Goal: Information Seeking & Learning: Learn about a topic

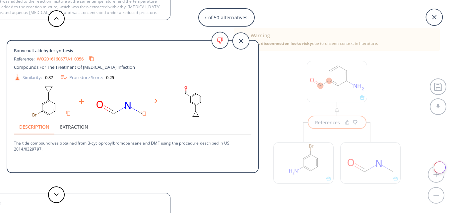
scroll to position [7, 0]
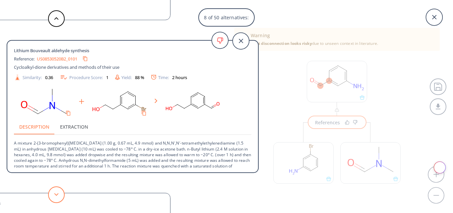
click at [53, 193] on button at bounding box center [56, 194] width 17 height 17
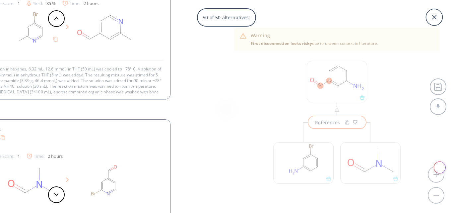
scroll to position [0, 0]
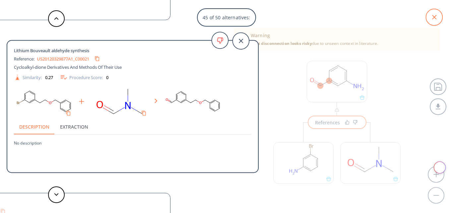
click at [436, 13] on icon at bounding box center [434, 17] width 17 height 17
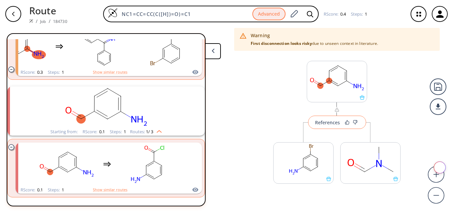
click at [318, 122] on div "References" at bounding box center [327, 122] width 25 height 4
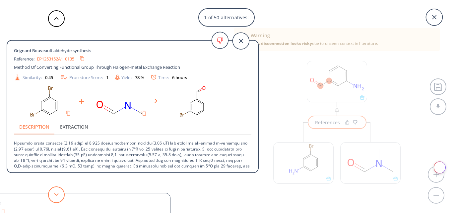
click at [59, 197] on button at bounding box center [56, 194] width 17 height 17
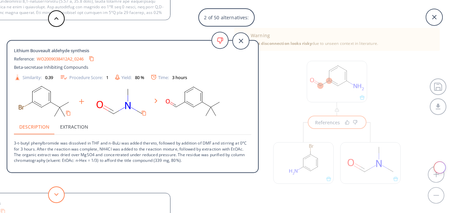
click at [59, 197] on button at bounding box center [56, 194] width 17 height 17
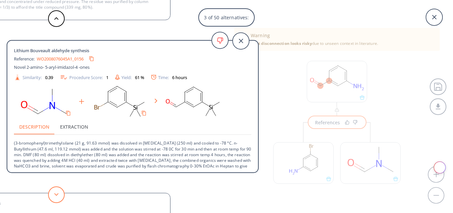
click at [59, 197] on button at bounding box center [56, 194] width 17 height 17
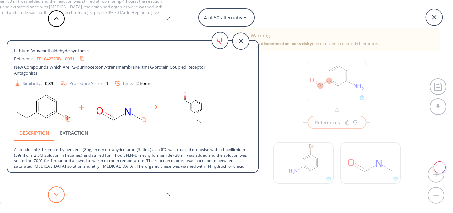
click at [59, 197] on button at bounding box center [56, 194] width 17 height 17
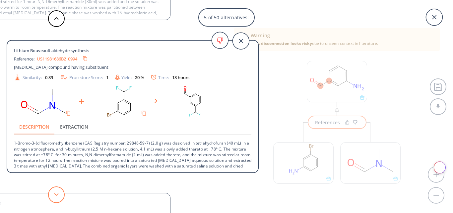
click at [59, 197] on button at bounding box center [56, 194] width 17 height 17
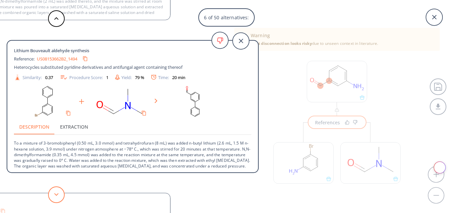
click at [59, 197] on button at bounding box center [56, 194] width 17 height 17
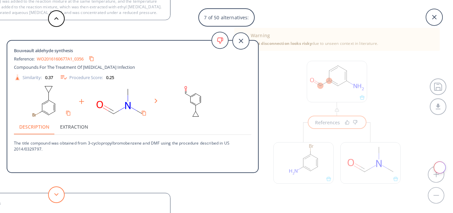
click at [59, 197] on button at bounding box center [56, 194] width 17 height 17
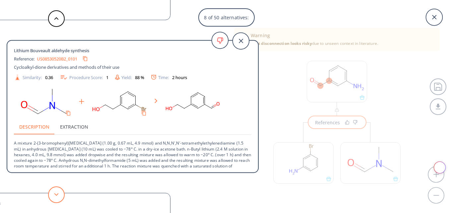
click at [59, 197] on button at bounding box center [56, 194] width 17 height 17
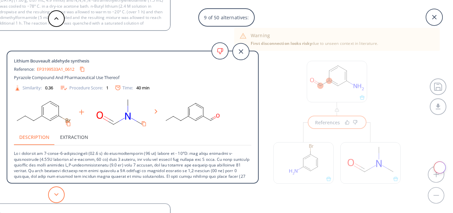
click at [59, 197] on button at bounding box center [56, 194] width 17 height 17
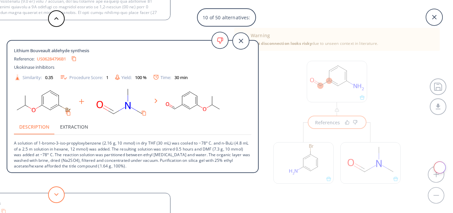
click at [59, 197] on button at bounding box center [56, 194] width 17 height 17
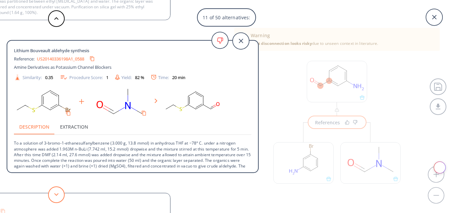
click at [59, 197] on button at bounding box center [56, 194] width 17 height 17
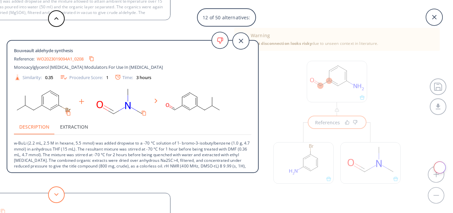
click at [59, 197] on button at bounding box center [56, 194] width 17 height 17
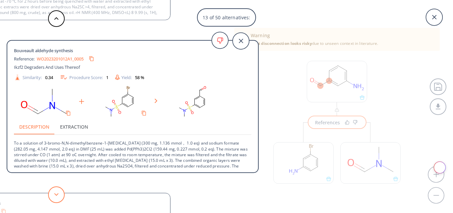
click at [59, 197] on button at bounding box center [56, 194] width 17 height 17
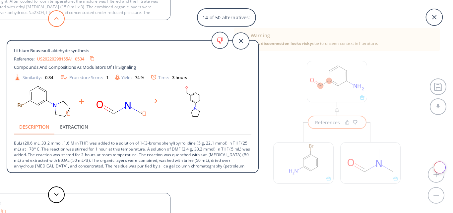
click at [59, 18] on button at bounding box center [56, 18] width 17 height 17
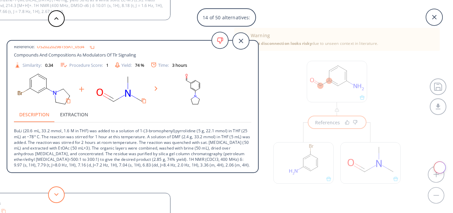
click at [59, 194] on button at bounding box center [56, 194] width 17 height 17
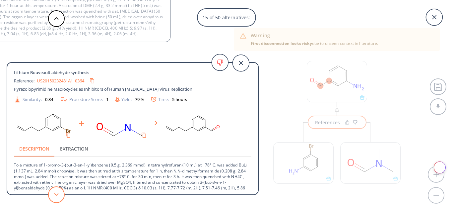
scroll to position [12, 0]
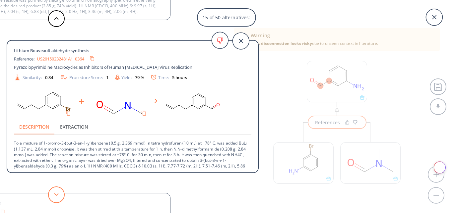
click at [60, 194] on button at bounding box center [56, 194] width 17 height 17
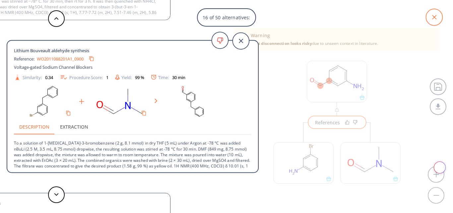
click at [433, 16] on icon at bounding box center [434, 17] width 4 height 4
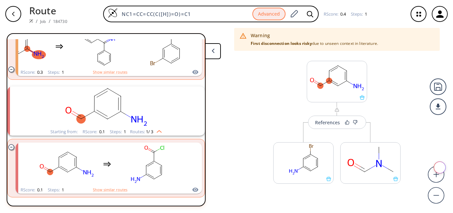
drag, startPoint x: 216, startPoint y: 14, endPoint x: 37, endPoint y: 7, distance: 178.9
click at [37, 7] on div "Route / Job / 184730 NC1=CC=CC(C([H])=O)=C1 Advanced RScore : 0.4 Steps : 1" at bounding box center [226, 14] width 453 height 28
paste input "=C(N)N/N=C/C1=CC=CC(NC([GEOGRAPHIC_DATA]"
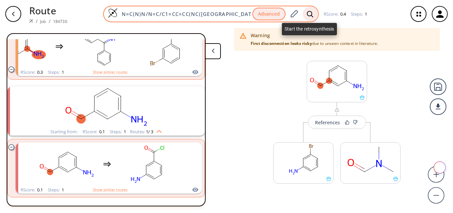
type input "N=C(N)N/N=C/C1=CC=CC(NC([GEOGRAPHIC_DATA])=O)=C1"
click at [309, 15] on icon at bounding box center [310, 14] width 7 height 7
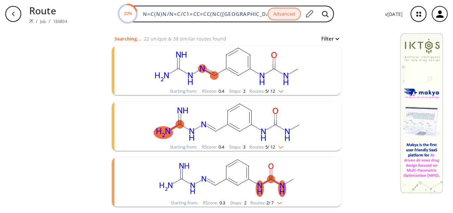
scroll to position [100, 0]
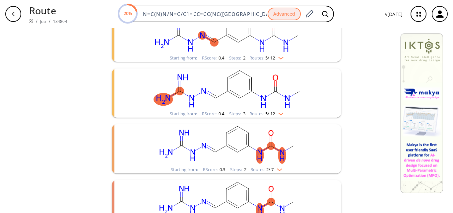
click at [245, 161] on rect "clusters" at bounding box center [226, 144] width 172 height 41
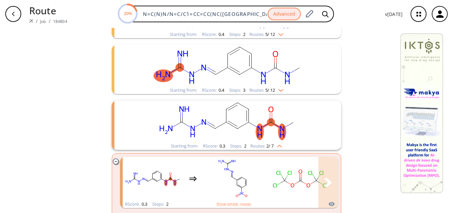
scroll to position [133, 0]
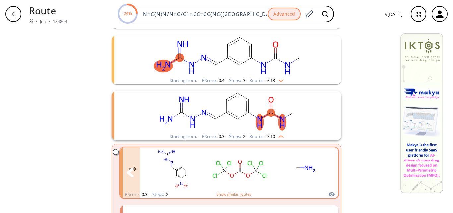
click at [242, 175] on rect "clusters" at bounding box center [240, 168] width 60 height 41
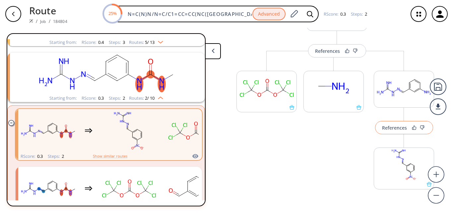
scroll to position [45, 0]
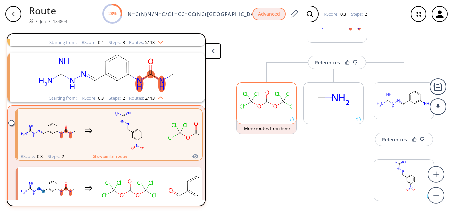
click at [267, 115] on rect at bounding box center [267, 100] width 60 height 34
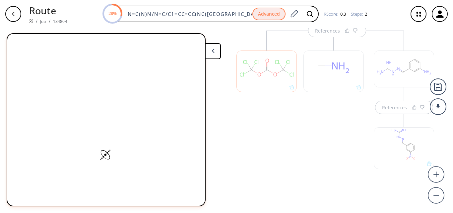
scroll to position [79, 0]
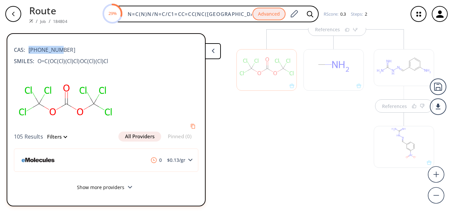
drag, startPoint x: 56, startPoint y: 49, endPoint x: 30, endPoint y: 49, distance: 26.2
click at [30, 49] on span "[PHONE_NUMBER]" at bounding box center [50, 50] width 50 height 8
copy span "[PHONE_NUMBER]"
click at [251, 155] on div at bounding box center [266, 111] width 67 height 165
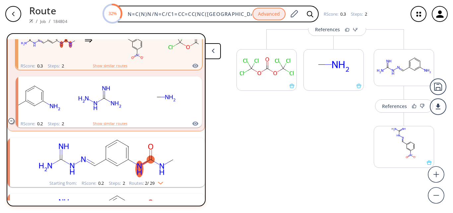
scroll to position [226, 0]
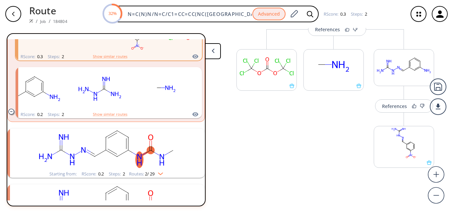
click at [147, 159] on rect "clusters" at bounding box center [106, 148] width 172 height 41
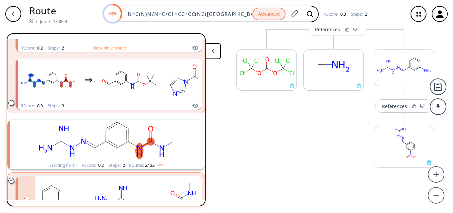
scroll to position [326, 0]
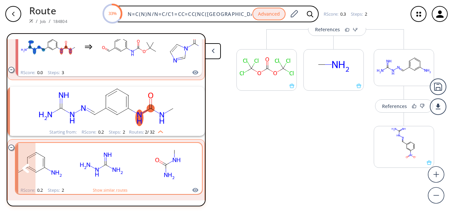
click at [182, 164] on button "clusters" at bounding box center [192, 168] width 20 height 51
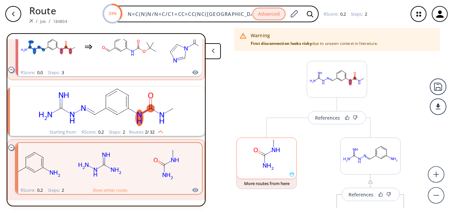
click at [273, 165] on rect at bounding box center [267, 155] width 60 height 34
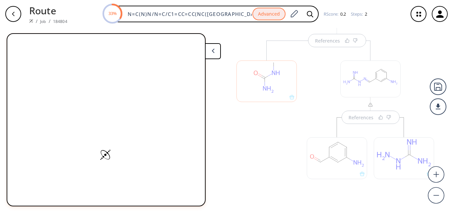
scroll to position [80, 0]
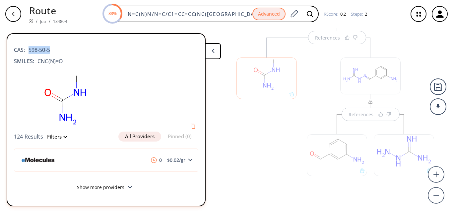
drag, startPoint x: 50, startPoint y: 49, endPoint x: 28, endPoint y: 50, distance: 21.9
click at [28, 50] on span "598-50-5" at bounding box center [37, 50] width 25 height 8
copy span "598-50-5"
click at [308, 121] on div at bounding box center [336, 151] width 67 height 75
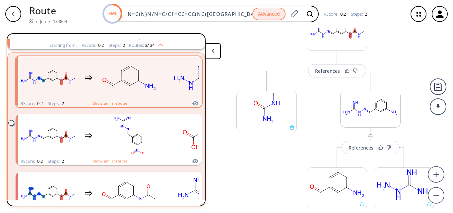
scroll to position [14, 0]
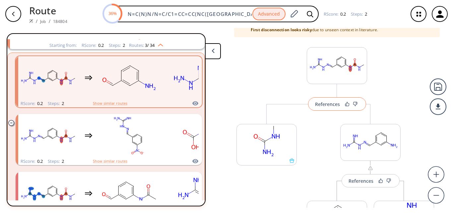
click at [325, 104] on div "References" at bounding box center [327, 104] width 25 height 4
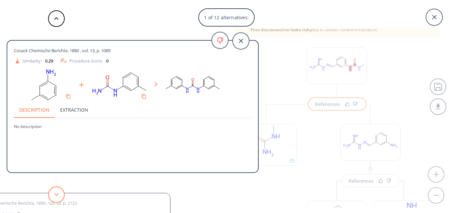
click at [58, 194] on icon at bounding box center [56, 194] width 5 height 3
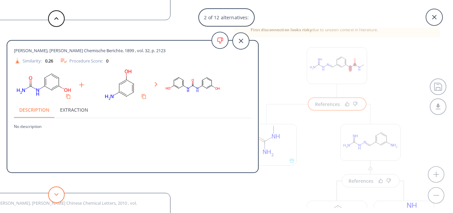
click at [57, 194] on icon at bounding box center [56, 194] width 5 height 3
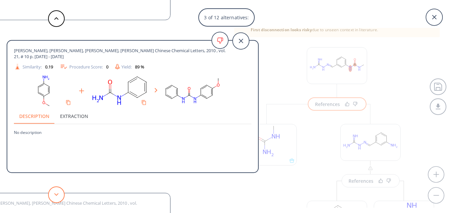
click at [57, 194] on icon at bounding box center [56, 194] width 5 height 3
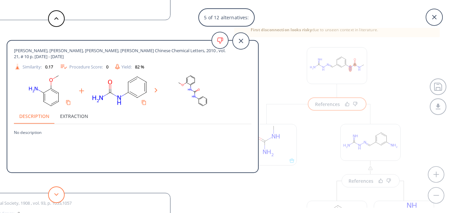
click at [57, 194] on icon at bounding box center [56, 194] width 5 height 3
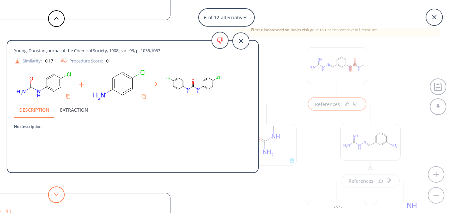
click at [57, 194] on icon at bounding box center [56, 194] width 5 height 3
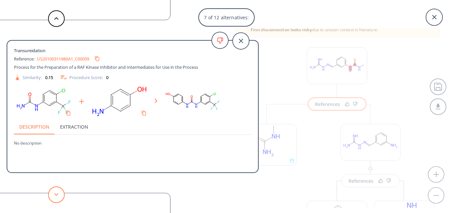
click at [57, 194] on icon at bounding box center [56, 194] width 5 height 3
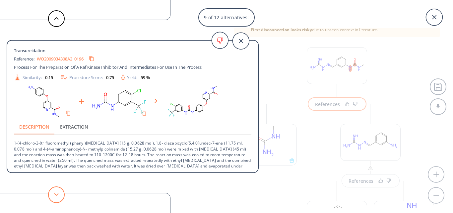
click at [57, 194] on polygon at bounding box center [56, 194] width 4 height 3
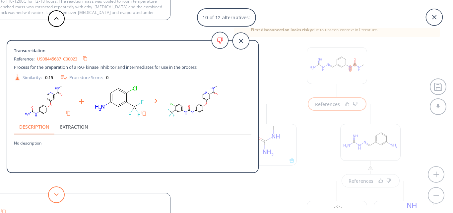
click at [57, 194] on polygon at bounding box center [56, 194] width 4 height 3
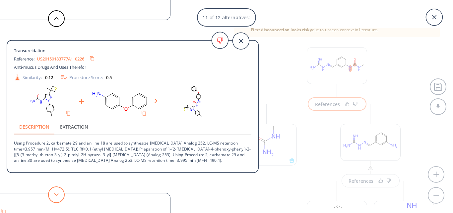
click at [57, 194] on polygon at bounding box center [56, 194] width 4 height 3
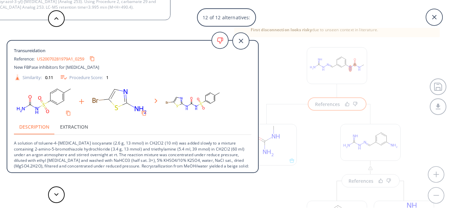
click at [51, 57] on link "US20070281979A1_0259" at bounding box center [60, 58] width 47 height 4
click at [244, 45] on icon at bounding box center [241, 41] width 17 height 17
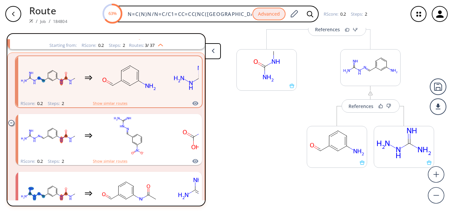
scroll to position [55, 0]
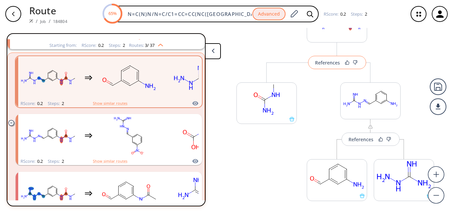
click at [321, 65] on div "References" at bounding box center [327, 62] width 25 height 4
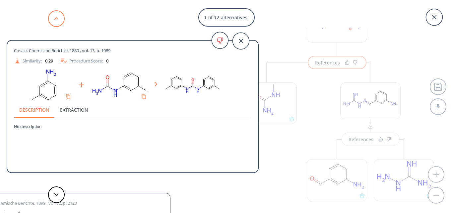
click at [56, 21] on button at bounding box center [56, 18] width 17 height 17
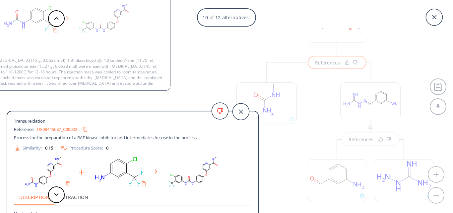
scroll to position [12, 0]
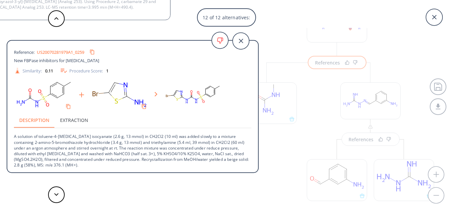
click at [299, 150] on div "12 of 12 alternatives: Cosack Chemische Berichte, 1880 , vol. 13, p. 1089 Simil…" at bounding box center [226, 106] width 453 height 213
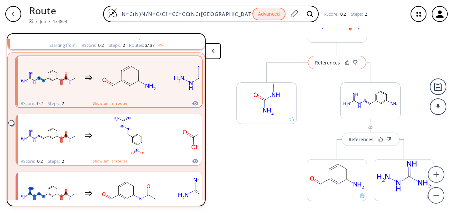
click at [318, 62] on div "References" at bounding box center [327, 62] width 25 height 4
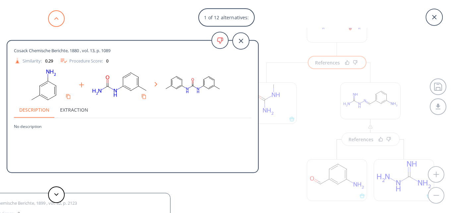
click at [57, 15] on button at bounding box center [56, 18] width 17 height 17
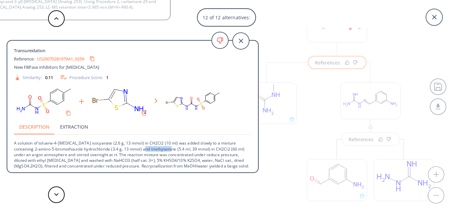
drag, startPoint x: 129, startPoint y: 149, endPoint x: 155, endPoint y: 150, distance: 25.9
click at [155, 150] on p "A solution of toluene-4-[MEDICAL_DATA] isocyanate (2.6 g, 13 mmol) in CH2Cl2 (1…" at bounding box center [132, 154] width 237 height 39
copy p "triethylamine"
click at [432, 19] on icon at bounding box center [434, 17] width 17 height 17
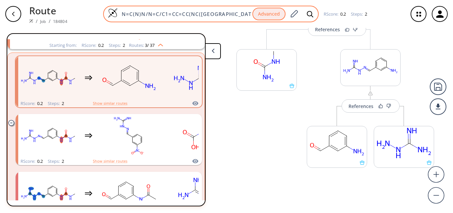
scroll to position [55, 0]
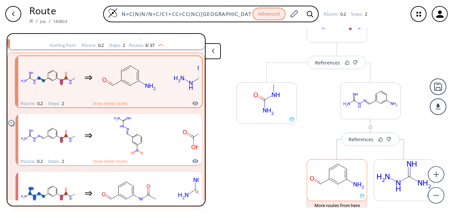
click at [342, 182] on rect at bounding box center [337, 176] width 60 height 34
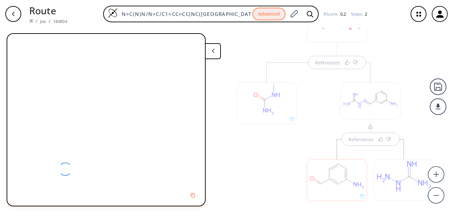
scroll to position [88, 0]
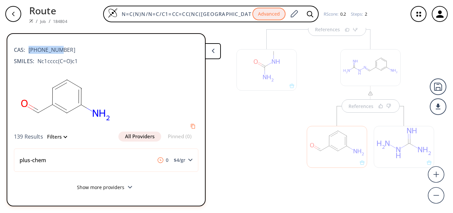
drag, startPoint x: 56, startPoint y: 51, endPoint x: 26, endPoint y: 51, distance: 30.5
click at [26, 51] on span "[PHONE_NUMBER]" at bounding box center [50, 50] width 50 height 8
copy span "[PHONE_NUMBER]"
drag, startPoint x: 233, startPoint y: 13, endPoint x: 73, endPoint y: 13, distance: 160.5
click at [73, 13] on div "N=C(N)N/N=C/C1=CC=CC(NC([GEOGRAPHIC_DATA])=O)=C1 Advanced RScore : 0.2 Steps : 2" at bounding box center [238, 14] width 330 height 17
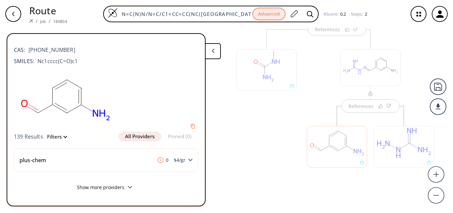
paste input "[PHONE_NUMBER]"
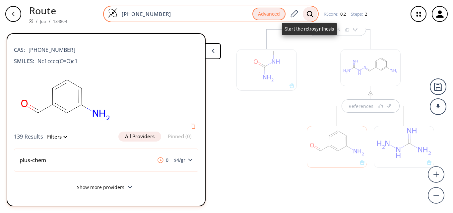
click at [309, 15] on icon at bounding box center [310, 14] width 7 height 7
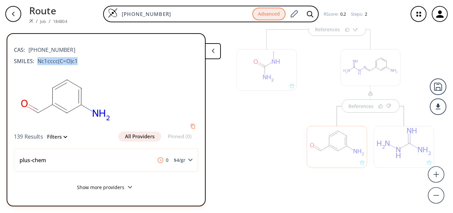
drag, startPoint x: 37, startPoint y: 61, endPoint x: 78, endPoint y: 65, distance: 40.7
click at [78, 65] on div "CAS: [PHONE_NUMBER] SMILES: Nc1cccc(C=O)c1" at bounding box center [106, 53] width 184 height 29
copy span "Nc1cccc(C=O)c1"
drag, startPoint x: 156, startPoint y: 15, endPoint x: 76, endPoint y: 12, distance: 79.7
click at [76, 12] on div "[PHONE_NUMBER] Advanced RScore : 0.2 Steps : 2" at bounding box center [238, 14] width 330 height 17
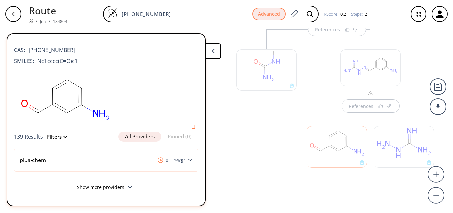
paste input "Nc1cccc(C=O)c1"
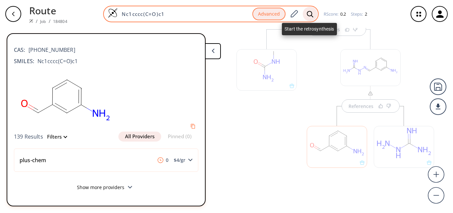
type input "Nc1cccc(C=O)c1"
click at [308, 15] on icon at bounding box center [310, 14] width 6 height 6
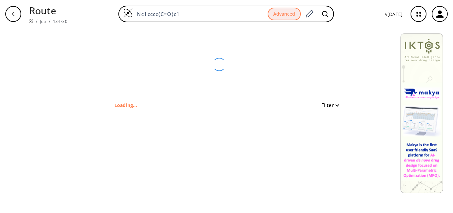
type input "NC1=CC=CC(C([H])=O)=C1"
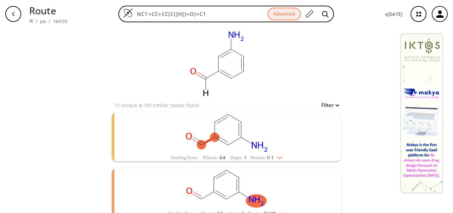
click at [243, 156] on span "1" at bounding box center [244, 157] width 3 height 6
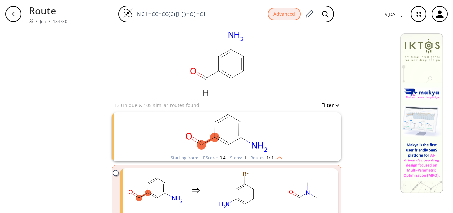
scroll to position [33, 0]
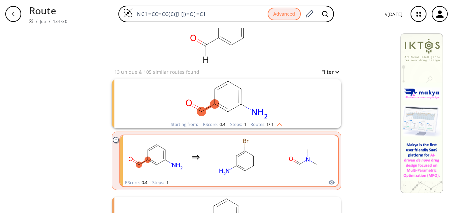
click at [285, 168] on rect "clusters" at bounding box center [303, 156] width 60 height 41
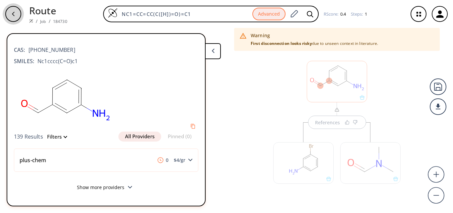
click at [15, 11] on icon "button" at bounding box center [13, 13] width 5 height 5
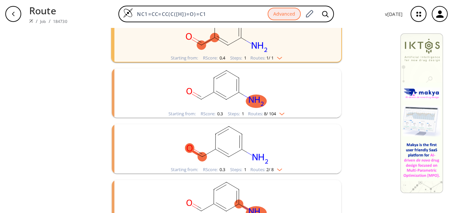
scroll to position [133, 0]
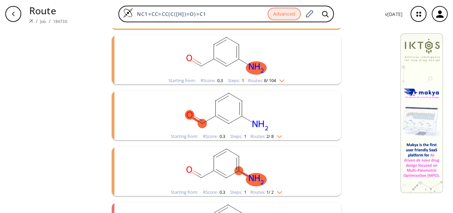
click at [208, 125] on rect "clusters" at bounding box center [226, 111] width 172 height 41
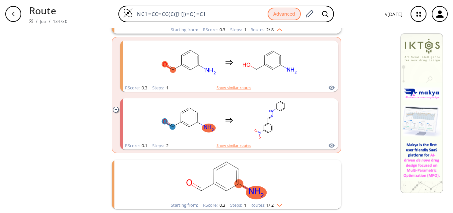
scroll to position [294, 0]
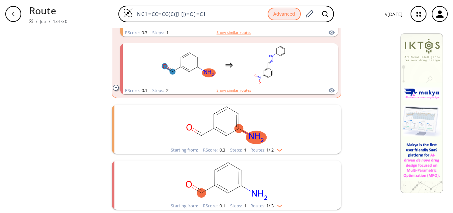
click at [228, 190] on rect "clusters" at bounding box center [226, 180] width 172 height 41
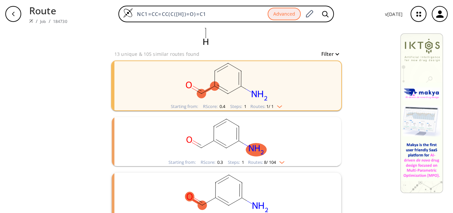
scroll to position [24, 0]
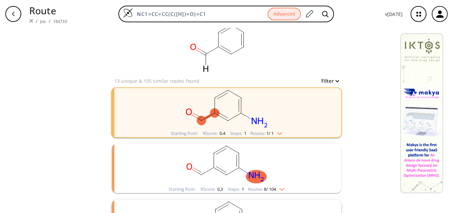
click at [285, 118] on rect "clusters" at bounding box center [226, 108] width 172 height 41
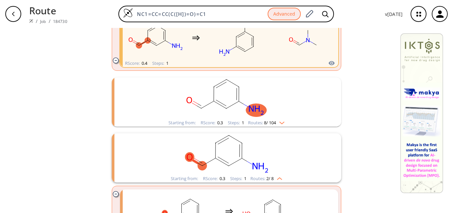
scroll to position [157, 0]
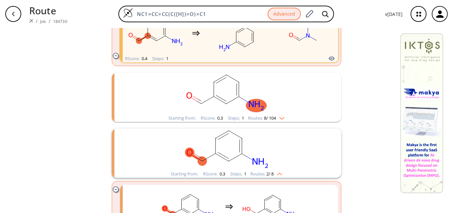
click at [275, 105] on rect "clusters" at bounding box center [226, 93] width 172 height 41
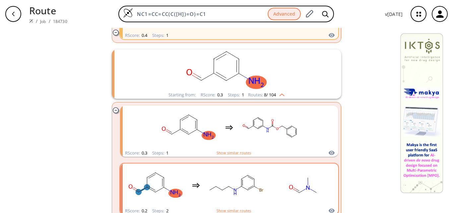
scroll to position [190, 0]
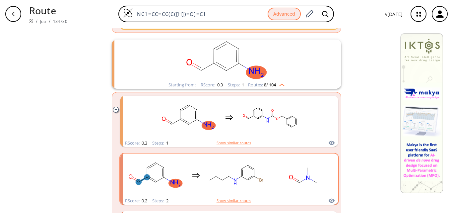
click at [243, 179] on rect "clusters" at bounding box center [237, 174] width 60 height 41
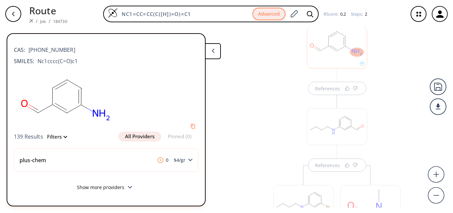
scroll to position [83, 0]
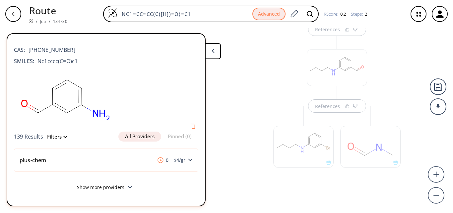
click at [215, 56] on button at bounding box center [213, 51] width 16 height 16
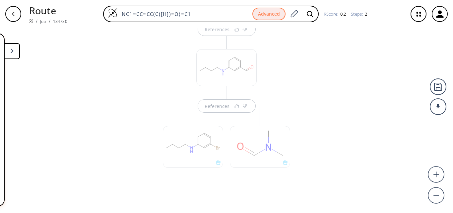
click at [309, 153] on div "References References" at bounding box center [226, 117] width 453 height 179
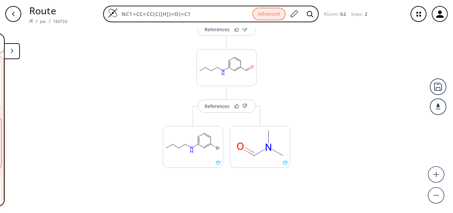
scroll to position [127, 0]
click at [207, 108] on div "References" at bounding box center [217, 106] width 25 height 4
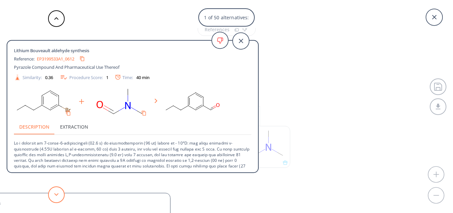
click at [57, 194] on polygon at bounding box center [56, 194] width 4 height 3
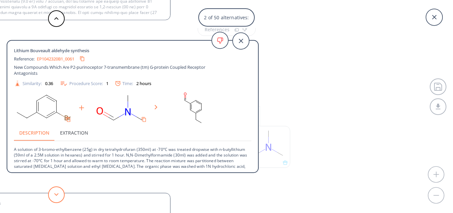
click at [57, 194] on polygon at bounding box center [56, 194] width 4 height 3
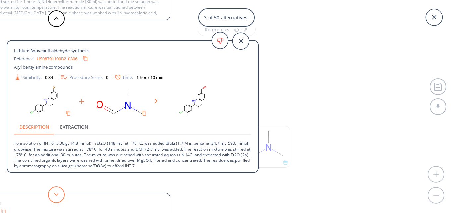
click at [57, 194] on polygon at bounding box center [56, 194] width 4 height 3
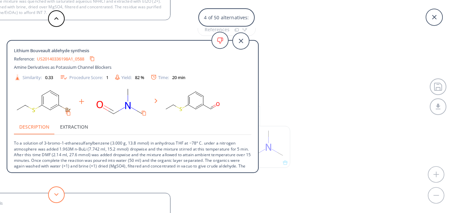
click at [57, 194] on polygon at bounding box center [56, 194] width 4 height 3
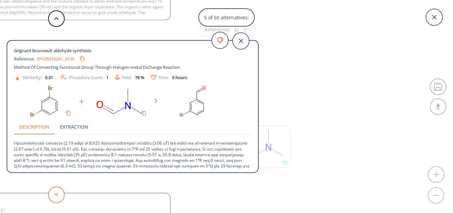
click at [57, 194] on polygon at bounding box center [56, 194] width 4 height 3
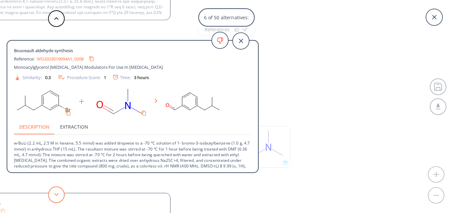
click at [57, 194] on polygon at bounding box center [56, 194] width 4 height 3
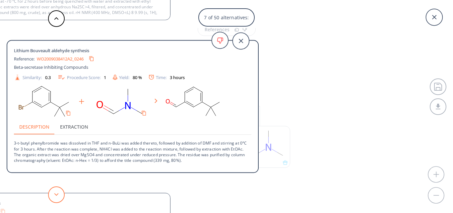
click at [57, 194] on polygon at bounding box center [56, 194] width 4 height 3
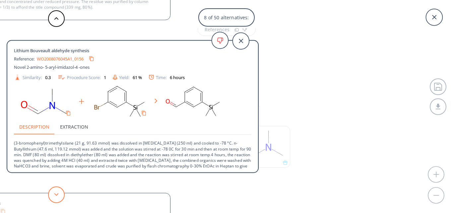
click at [57, 194] on polygon at bounding box center [56, 194] width 4 height 3
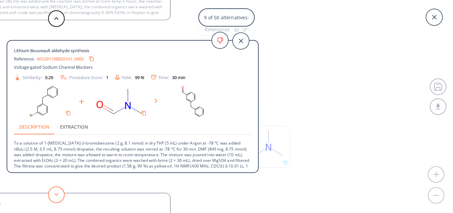
click at [57, 194] on polygon at bounding box center [56, 194] width 4 height 3
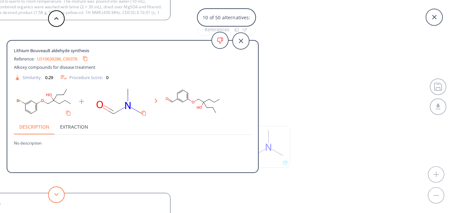
click at [57, 194] on polygon at bounding box center [56, 194] width 4 height 3
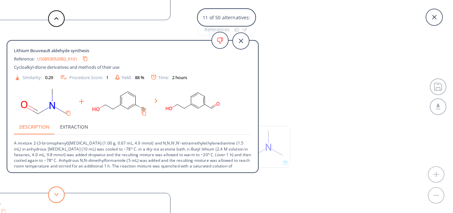
click at [57, 194] on polygon at bounding box center [56, 194] width 4 height 3
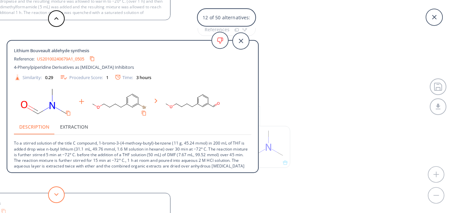
click at [57, 194] on polygon at bounding box center [56, 194] width 4 height 3
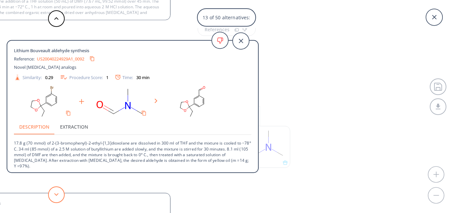
click at [58, 194] on polygon at bounding box center [56, 194] width 4 height 3
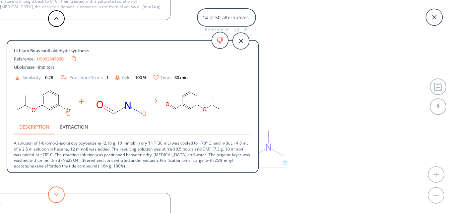
click at [58, 194] on polygon at bounding box center [56, 194] width 4 height 3
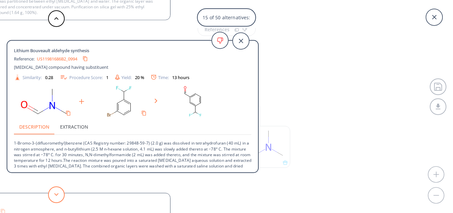
click at [58, 194] on polygon at bounding box center [56, 194] width 4 height 3
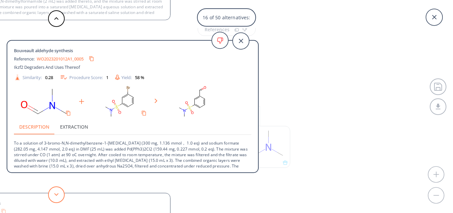
click at [59, 193] on button at bounding box center [56, 194] width 17 height 17
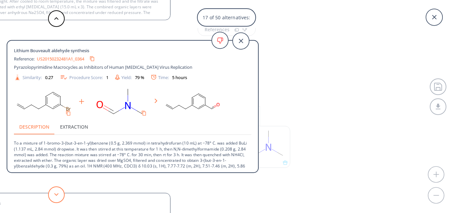
click at [59, 193] on button at bounding box center [56, 194] width 17 height 17
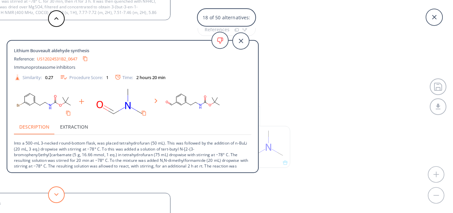
click at [60, 193] on button at bounding box center [56, 194] width 17 height 17
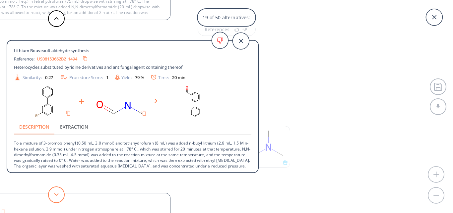
click at [60, 193] on button at bounding box center [56, 194] width 17 height 17
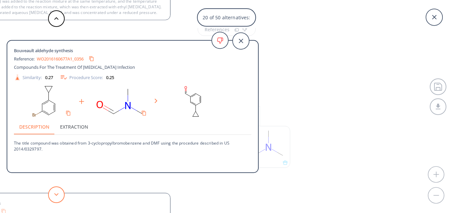
click at [60, 193] on button at bounding box center [56, 194] width 17 height 17
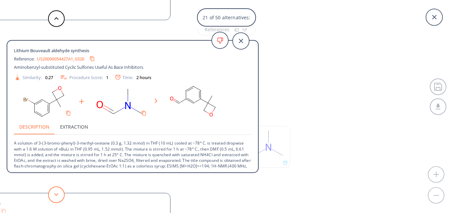
click at [60, 193] on button at bounding box center [56, 194] width 17 height 17
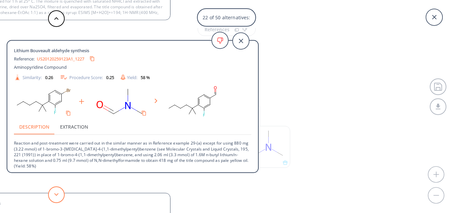
click at [60, 193] on button at bounding box center [56, 194] width 17 height 17
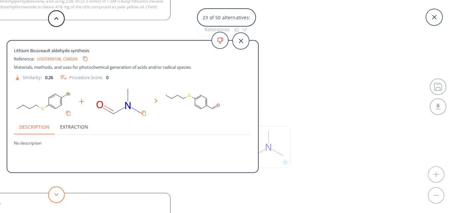
click at [60, 193] on button at bounding box center [56, 194] width 17 height 17
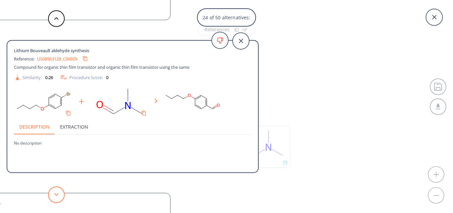
click at [60, 193] on button at bounding box center [56, 194] width 17 height 17
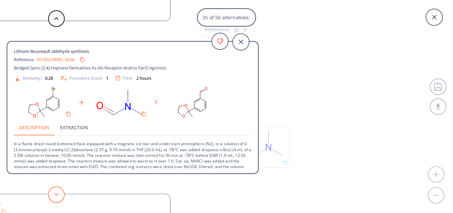
click at [60, 193] on button at bounding box center [56, 194] width 17 height 17
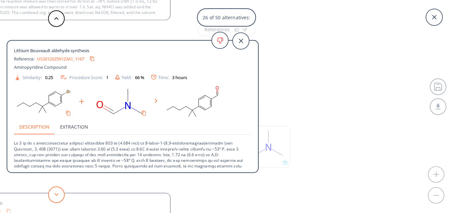
click at [60, 193] on button at bounding box center [56, 194] width 17 height 17
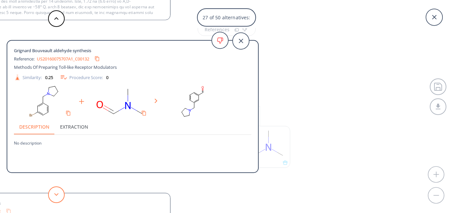
click at [60, 193] on button at bounding box center [56, 194] width 17 height 17
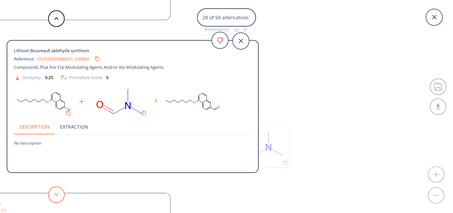
click at [60, 193] on button at bounding box center [56, 194] width 17 height 17
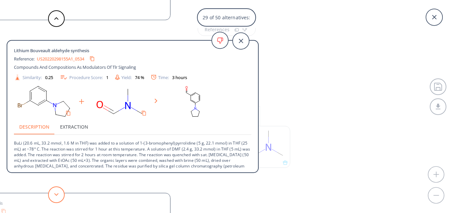
click at [60, 193] on button at bounding box center [56, 194] width 17 height 17
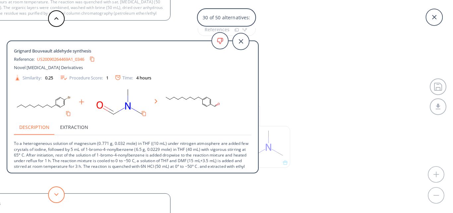
click at [60, 193] on button at bounding box center [56, 194] width 17 height 17
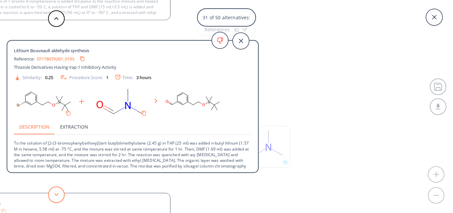
click at [60, 193] on button at bounding box center [56, 194] width 17 height 17
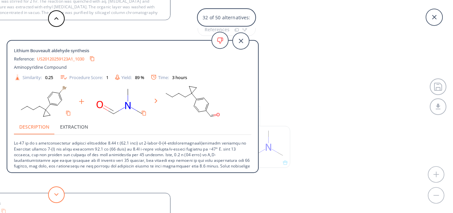
click at [60, 193] on button at bounding box center [56, 194] width 17 height 17
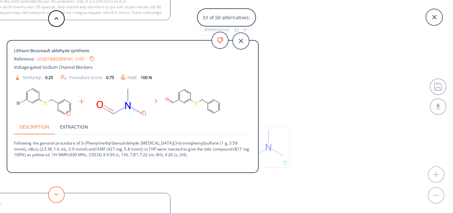
click at [60, 193] on button at bounding box center [56, 194] width 17 height 17
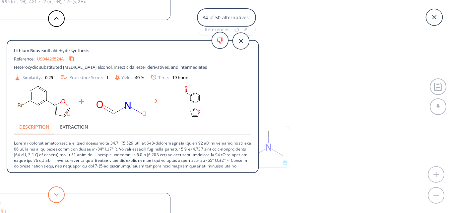
click at [60, 193] on button at bounding box center [56, 194] width 17 height 17
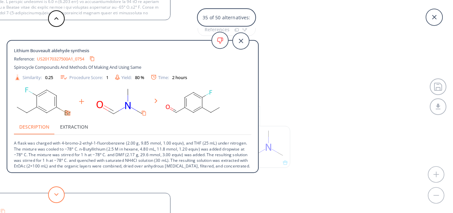
click at [60, 193] on button at bounding box center [56, 194] width 17 height 17
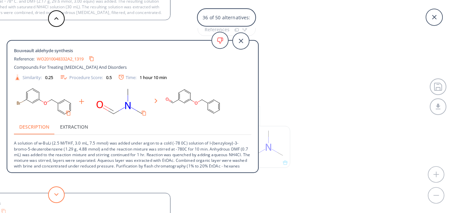
click at [60, 193] on button at bounding box center [56, 194] width 17 height 17
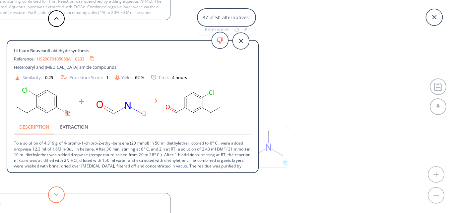
click at [60, 193] on button at bounding box center [56, 194] width 17 height 17
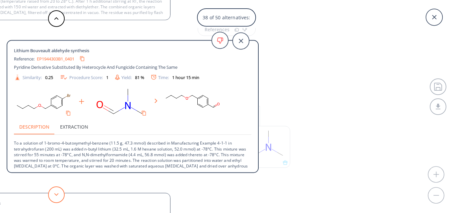
click at [60, 193] on button at bounding box center [56, 194] width 17 height 17
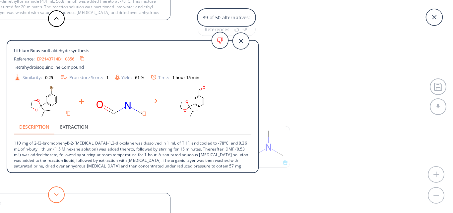
click at [60, 193] on button at bounding box center [56, 194] width 17 height 17
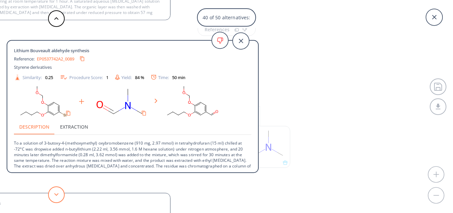
click at [60, 193] on button at bounding box center [56, 194] width 17 height 17
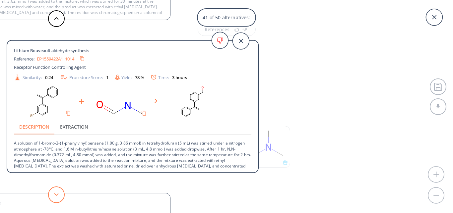
click at [60, 193] on button at bounding box center [56, 194] width 17 height 17
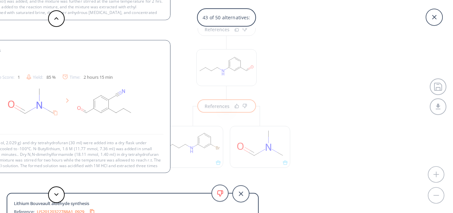
scroll to position [18, 0]
